Goal: Task Accomplishment & Management: Manage account settings

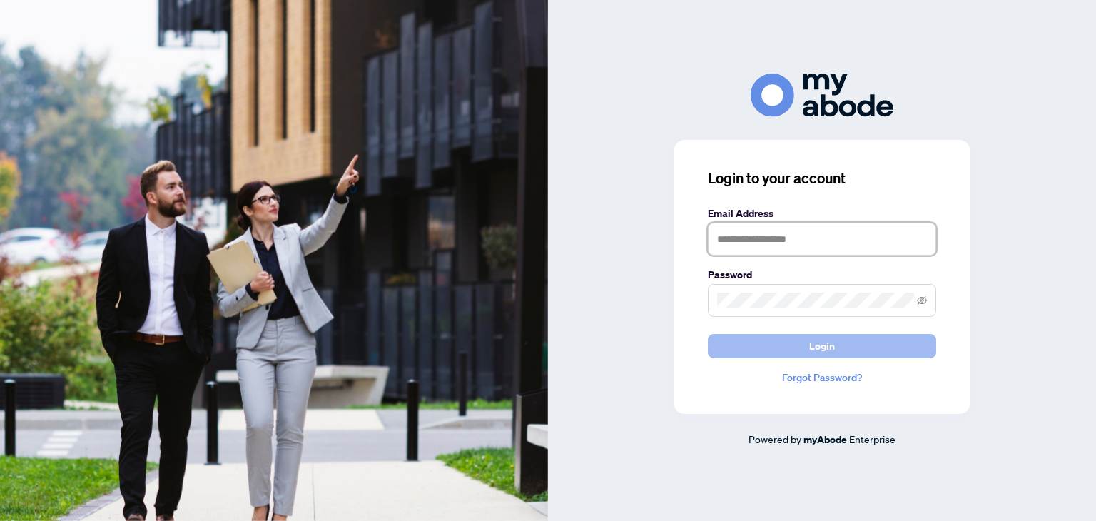
type input "**********"
click at [847, 343] on button "Login" at bounding box center [822, 346] width 228 height 24
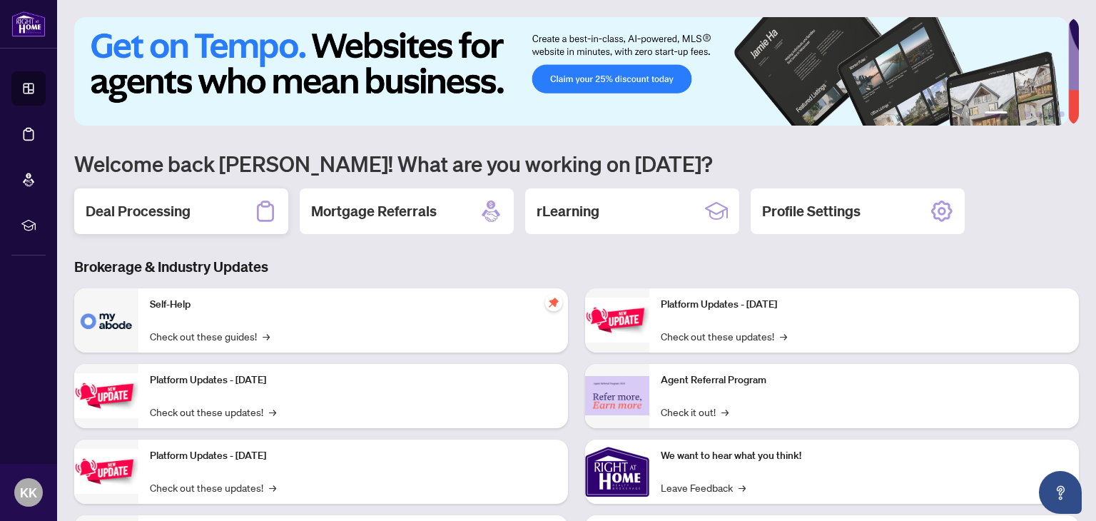
click at [166, 212] on h2 "Deal Processing" at bounding box center [138, 211] width 105 height 20
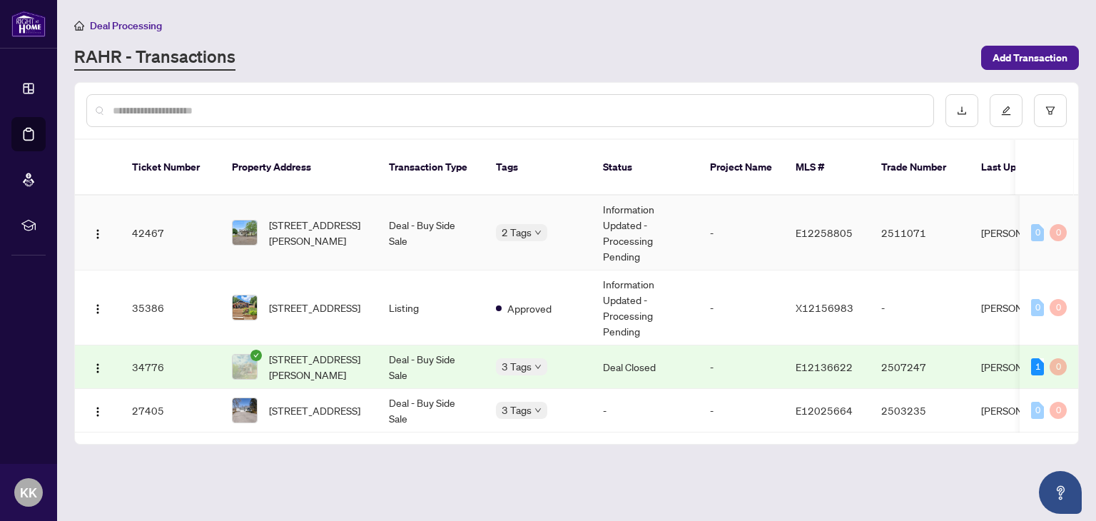
click at [639, 223] on td "Information Updated - Processing Pending" at bounding box center [644, 232] width 107 height 75
click at [96, 228] on img "button" at bounding box center [97, 233] width 11 height 11
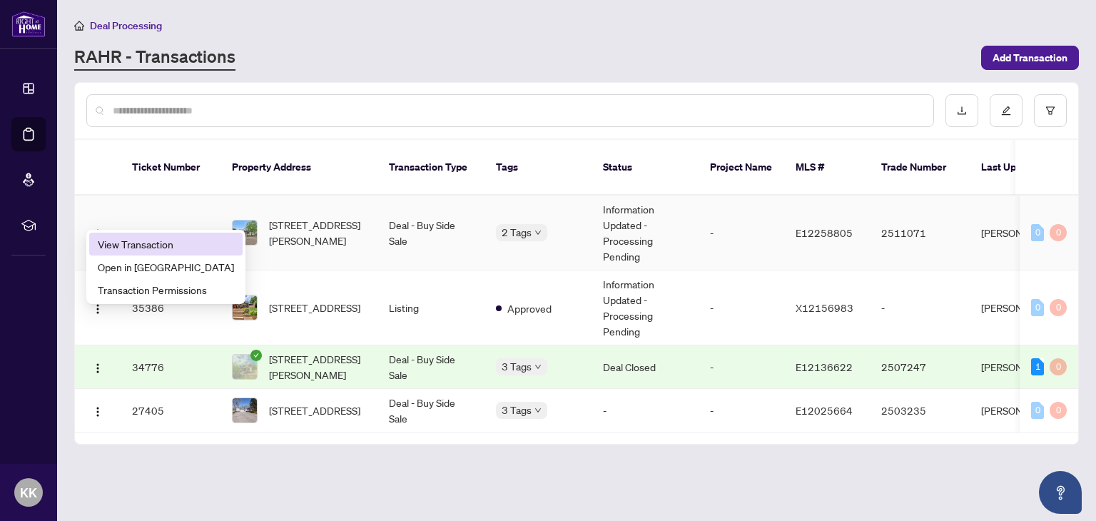
click at [117, 243] on span "View Transaction" at bounding box center [166, 244] width 136 height 16
